Goal: Transaction & Acquisition: Purchase product/service

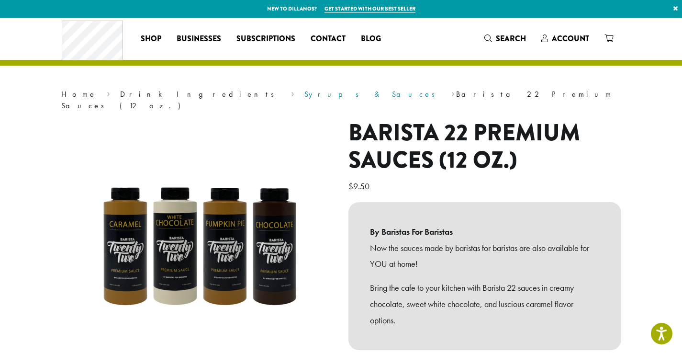
click at [305, 92] on link "Syrups & Sauces" at bounding box center [373, 94] width 137 height 10
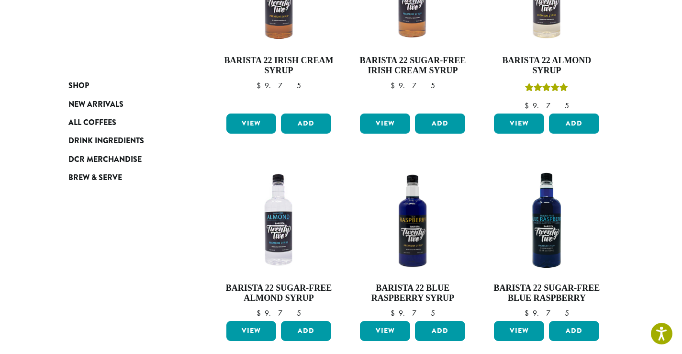
scroll to position [894, 0]
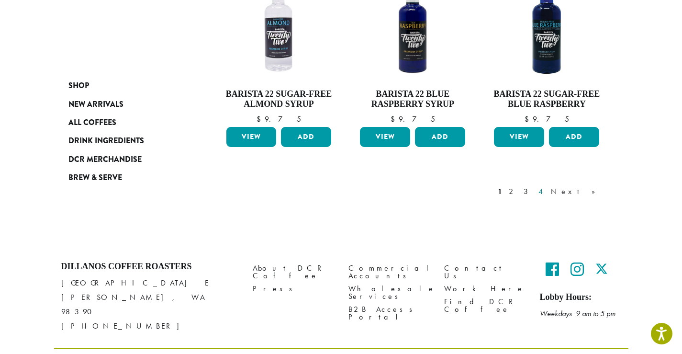
click at [546, 186] on link "4" at bounding box center [542, 191] width 10 height 11
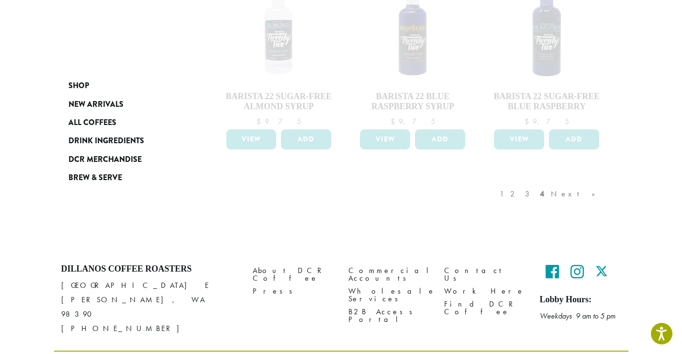
scroll to position [894, 0]
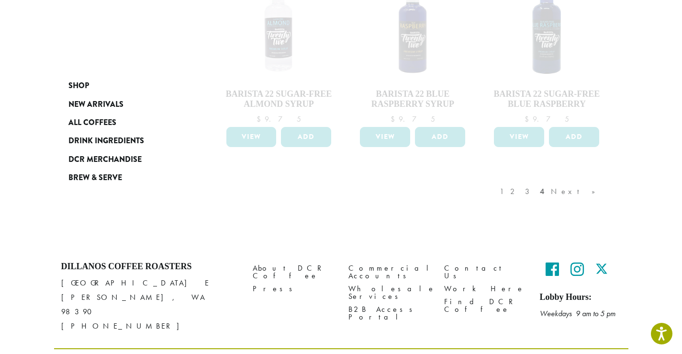
click at [573, 179] on div "1 2 3 4 Next »" at bounding box center [552, 201] width 109 height 45
click at [572, 179] on div "1 2 3 4 Next »" at bounding box center [552, 201] width 109 height 45
click at [551, 179] on div "1 2 3 4 Next »" at bounding box center [552, 201] width 109 height 45
click at [565, 179] on div "1 2 3 4 Next »" at bounding box center [552, 201] width 109 height 45
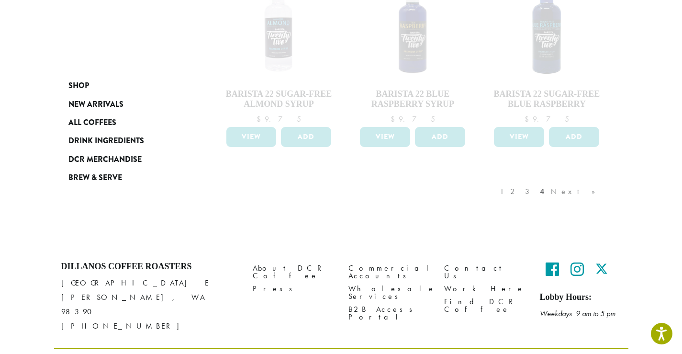
click at [563, 179] on div "1 2 3 4 Next »" at bounding box center [552, 201] width 109 height 45
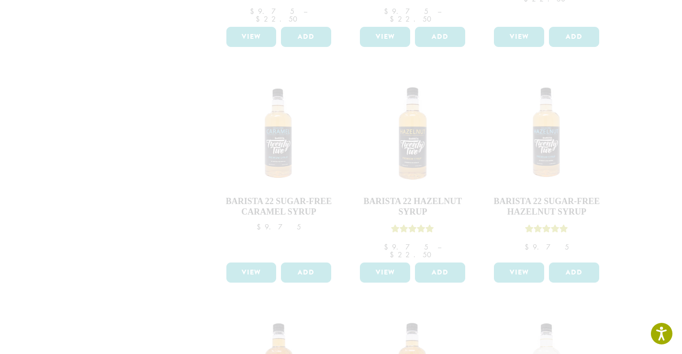
scroll to position [0, 0]
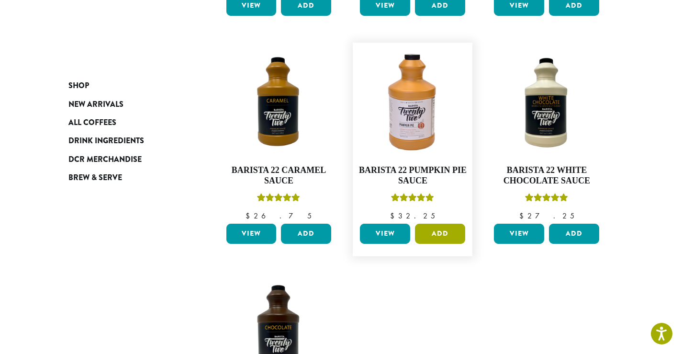
scroll to position [327, 0]
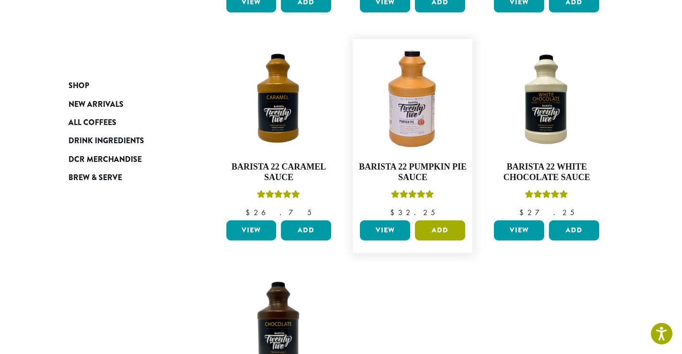
click at [450, 229] on button "Add" at bounding box center [440, 230] width 50 height 20
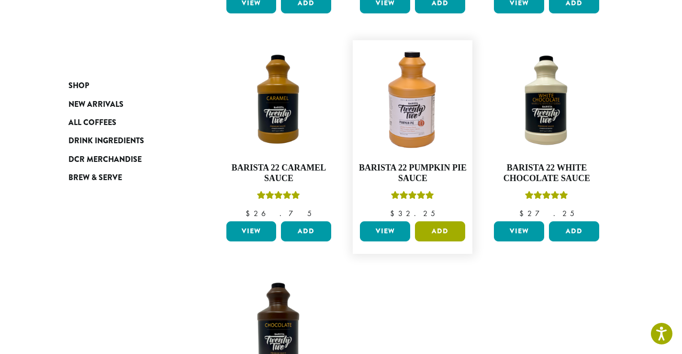
scroll to position [325, 0]
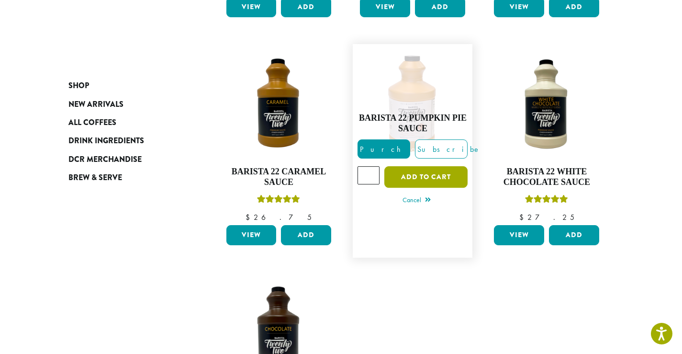
click at [426, 175] on button "Add to cart" at bounding box center [426, 177] width 83 height 22
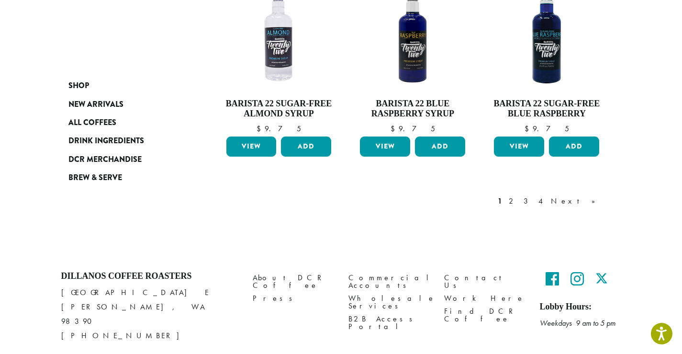
scroll to position [894, 0]
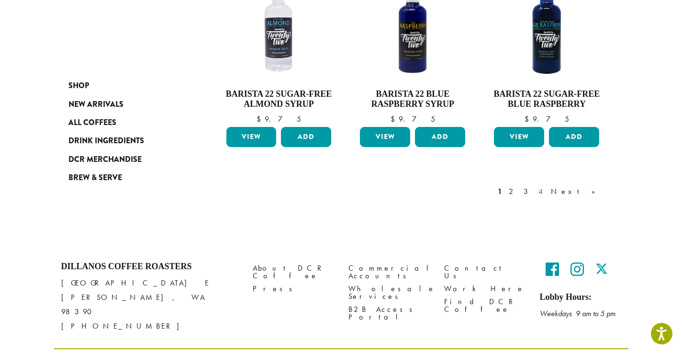
click at [546, 186] on link "4" at bounding box center [542, 191] width 10 height 11
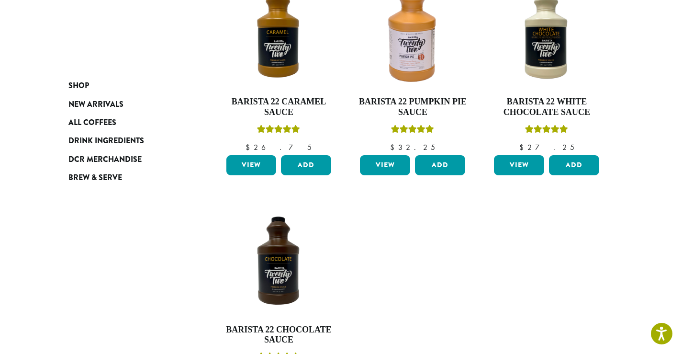
scroll to position [375, 0]
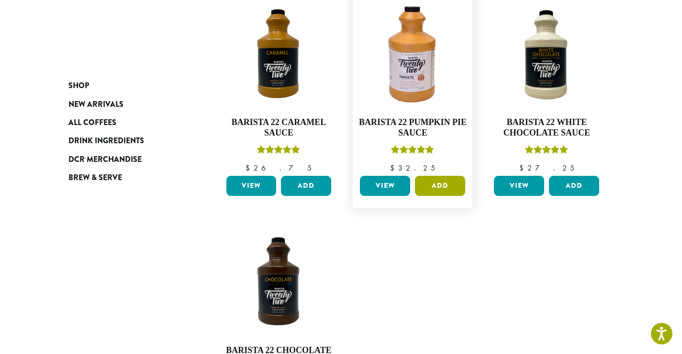
click at [439, 187] on button "Add" at bounding box center [440, 186] width 50 height 20
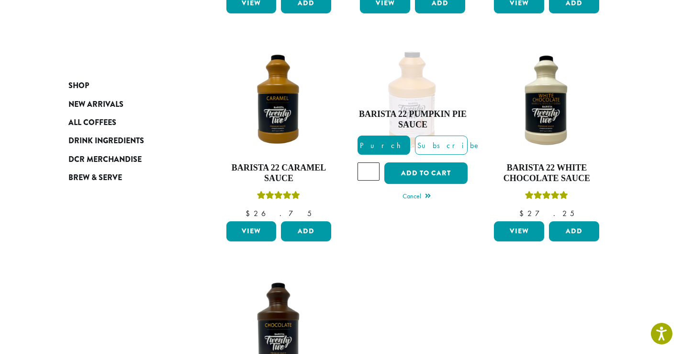
scroll to position [330, 0]
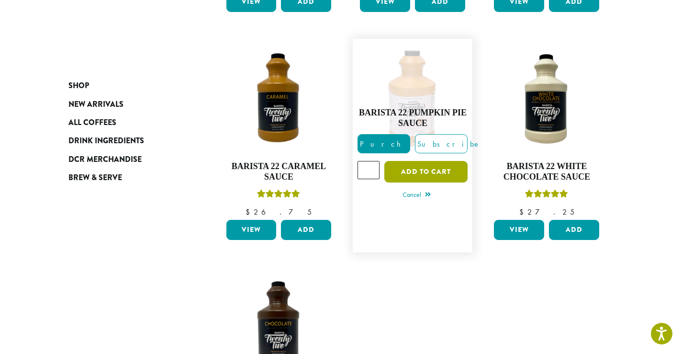
click at [434, 169] on button "Add to cart" at bounding box center [426, 172] width 83 height 22
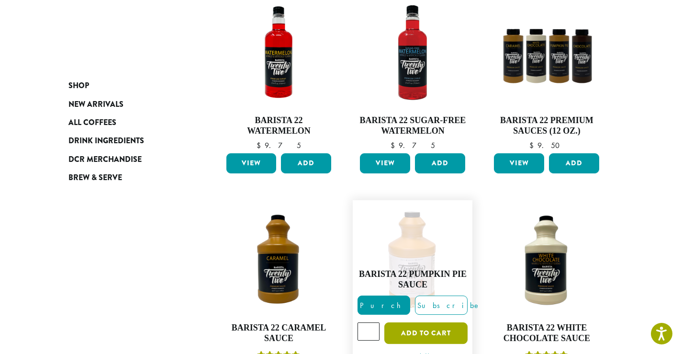
scroll to position [146, 0]
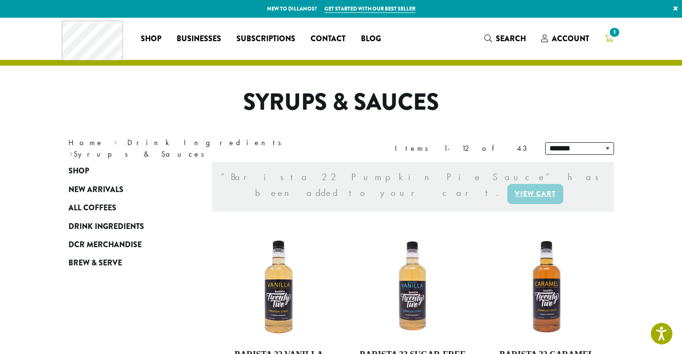
click at [610, 38] on icon "1" at bounding box center [609, 38] width 9 height 8
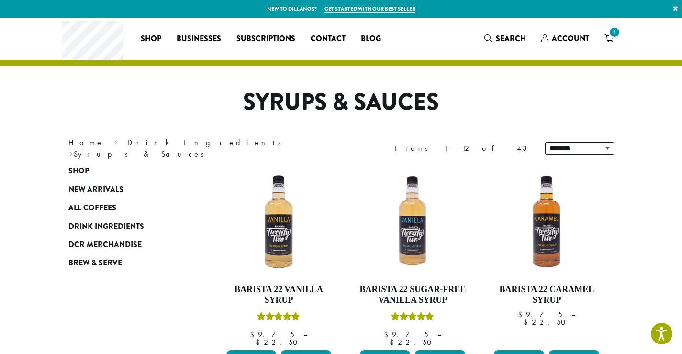
scroll to position [12, 0]
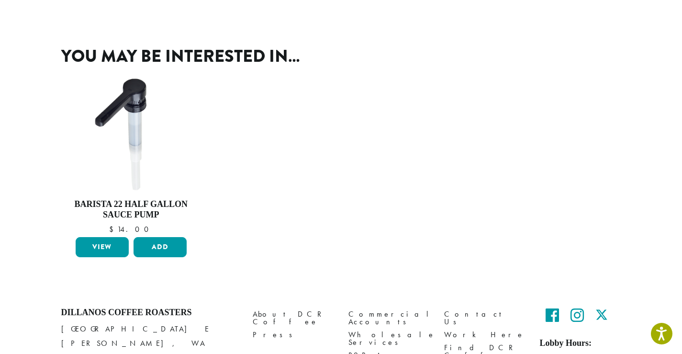
scroll to position [313, 0]
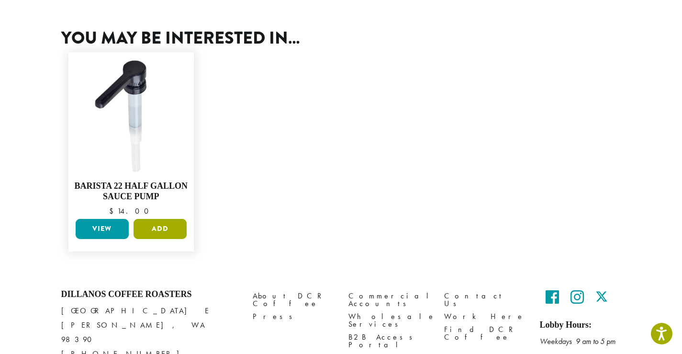
click at [157, 230] on button "Add" at bounding box center [160, 229] width 53 height 20
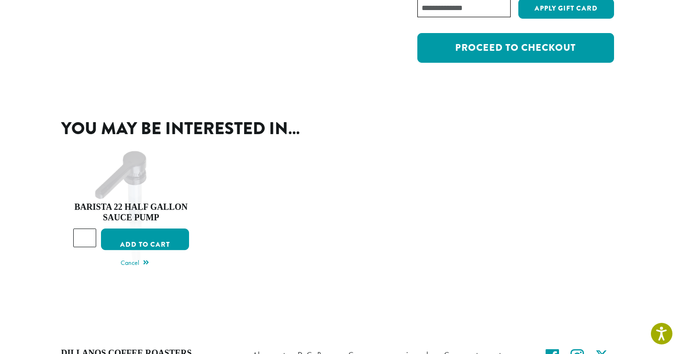
scroll to position [0, 0]
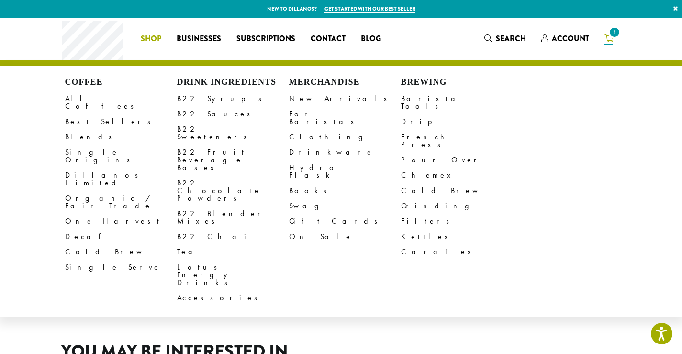
click at [153, 38] on li "Coffee All Coffees Best Sellers Blends Single Origins Dillanos Limited Organic …" at bounding box center [151, 38] width 36 height 15
click at [412, 100] on link "Barista Tools" at bounding box center [457, 102] width 112 height 23
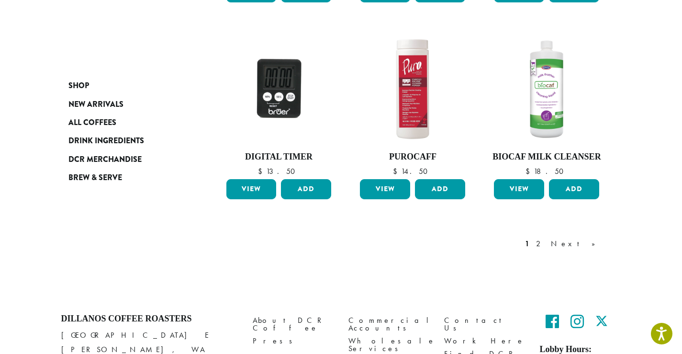
scroll to position [790, 0]
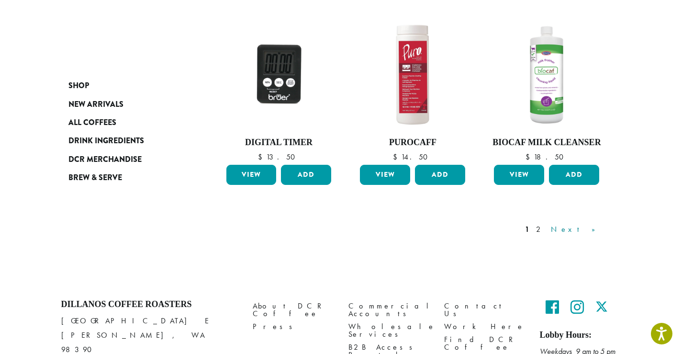
click at [590, 224] on link "Next »" at bounding box center [576, 229] width 55 height 11
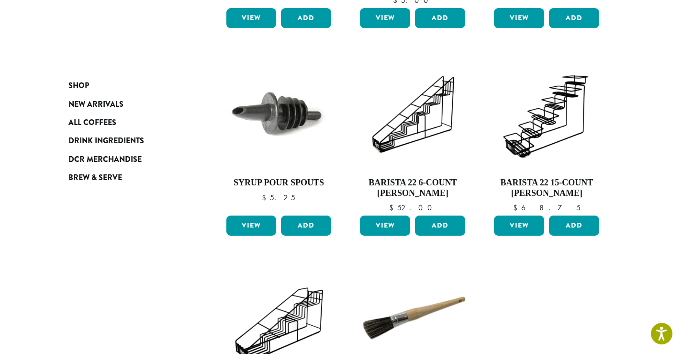
scroll to position [533, 0]
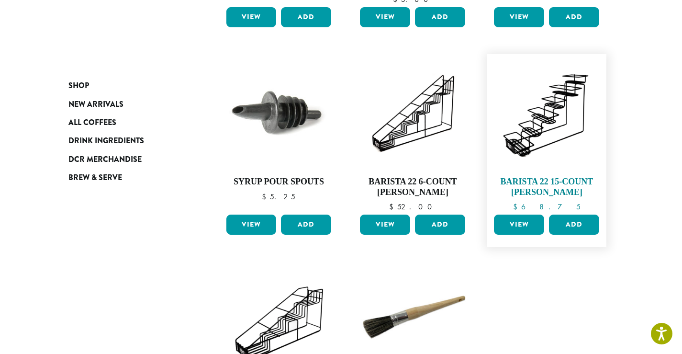
click at [569, 132] on img at bounding box center [547, 114] width 110 height 110
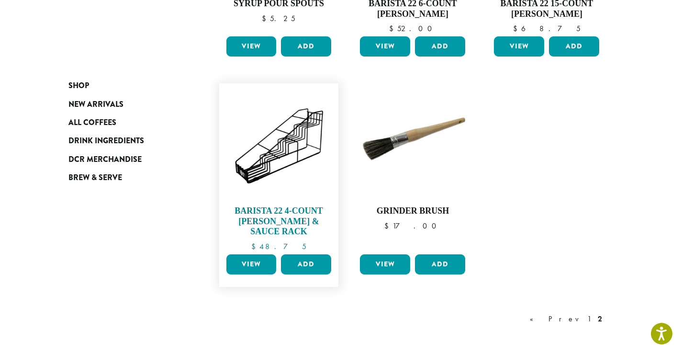
scroll to position [728, 0]
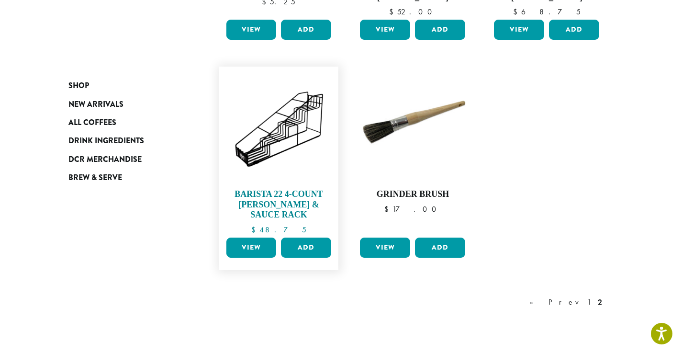
click at [264, 199] on h4 "Barista 22 4-Count [PERSON_NAME] & Sauce Rack" at bounding box center [279, 204] width 110 height 31
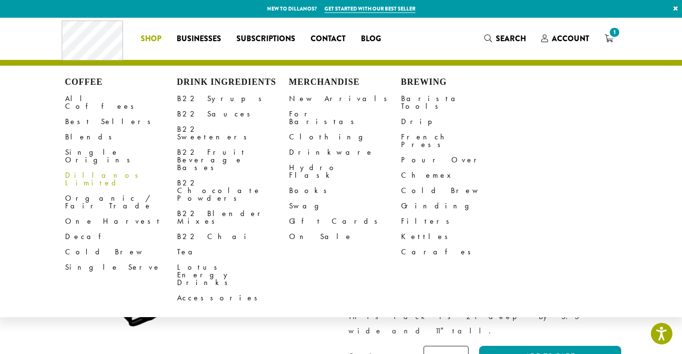
scroll to position [15, 0]
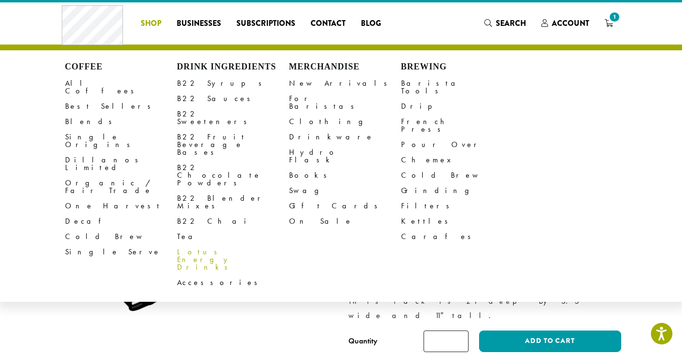
click at [198, 214] on link "B22 Chai" at bounding box center [233, 221] width 112 height 15
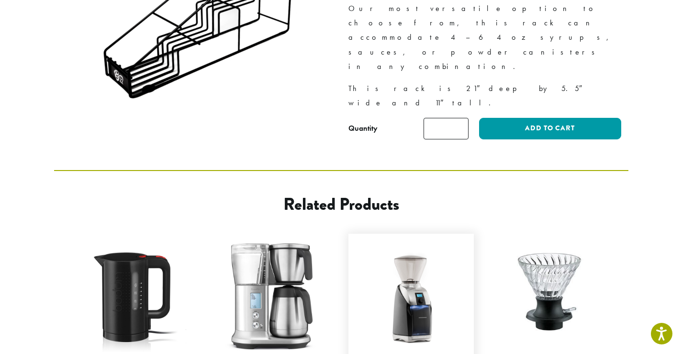
scroll to position [234, 0]
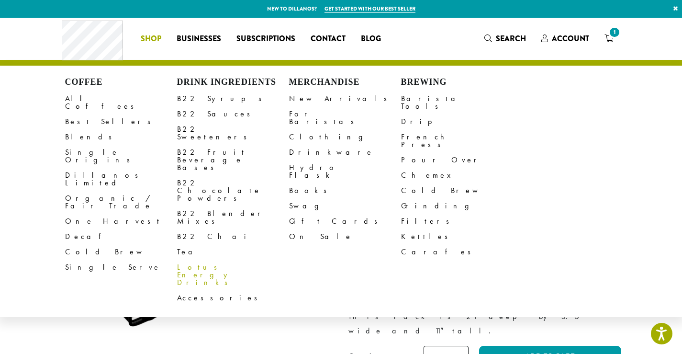
click at [231, 260] on link "Lotus Energy Drinks" at bounding box center [233, 275] width 112 height 31
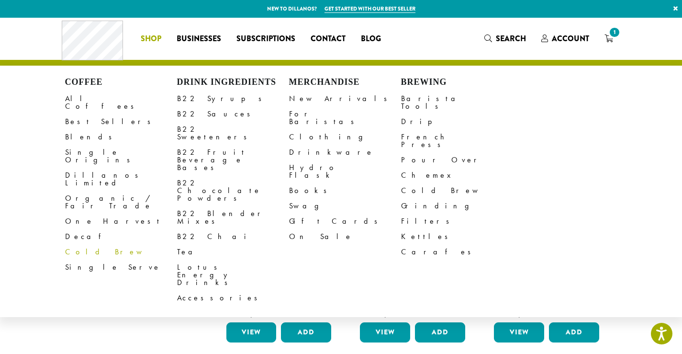
click at [86, 244] on link "Cold Brew" at bounding box center [121, 251] width 112 height 15
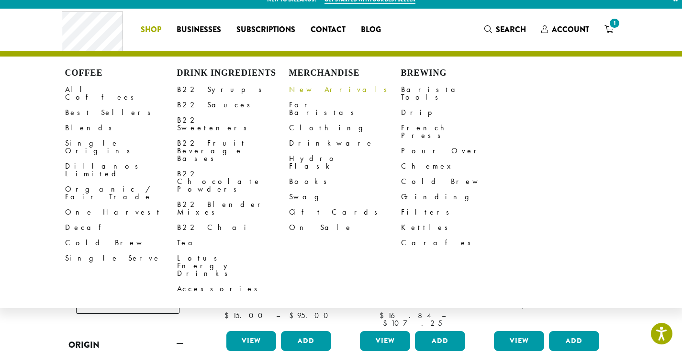
scroll to position [10, 0]
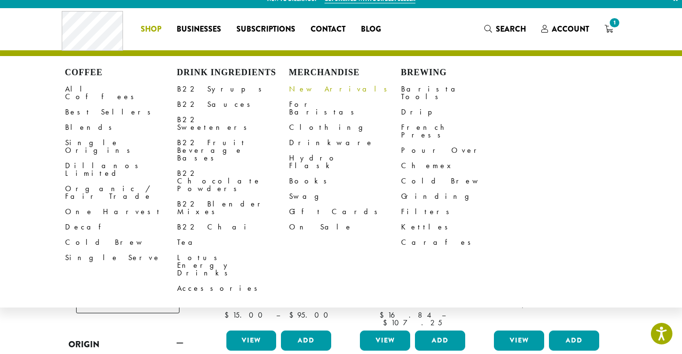
click at [318, 88] on link "New Arrivals" at bounding box center [345, 88] width 112 height 15
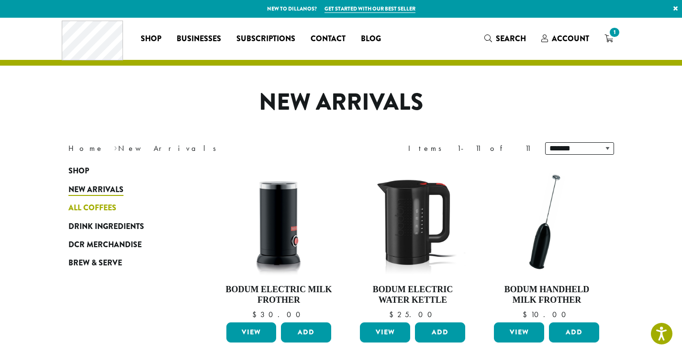
click at [101, 206] on span "All Coffees" at bounding box center [92, 208] width 48 height 12
